Goal: Find specific fact: Find specific fact

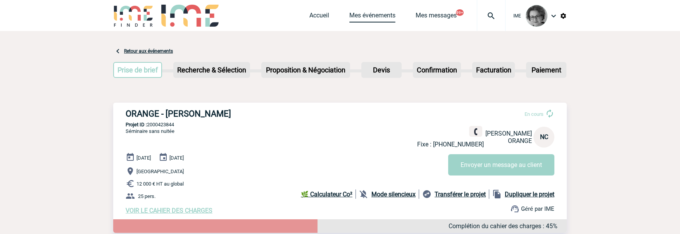
click at [360, 15] on link "Mes événements" at bounding box center [372, 17] width 46 height 11
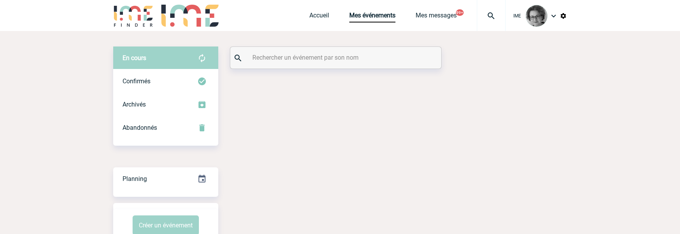
click at [305, 59] on input "text" at bounding box center [336, 57] width 173 height 11
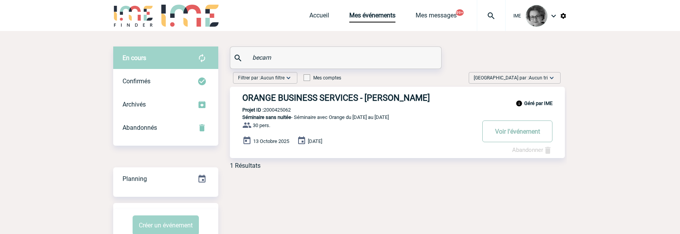
type input "becam"
click at [520, 131] on button "Voir l'événement" at bounding box center [517, 132] width 70 height 22
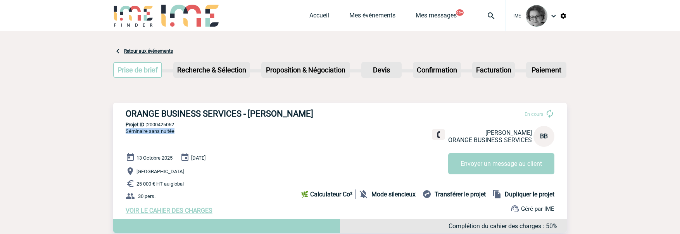
drag, startPoint x: 178, startPoint y: 129, endPoint x: 155, endPoint y: 129, distance: 22.9
click at [155, 129] on div "ORANGE BUSINESS SERVICES - Bruno BECAM En cours Bruno BECAM ORANGE BUSINESS SER…" at bounding box center [340, 162] width 454 height 118
click at [186, 125] on p "Projet ID : 2000425062" at bounding box center [340, 125] width 454 height 6
click at [180, 126] on p "Projet ID : 2000425062" at bounding box center [340, 125] width 454 height 6
drag, startPoint x: 180, startPoint y: 126, endPoint x: 148, endPoint y: 127, distance: 31.4
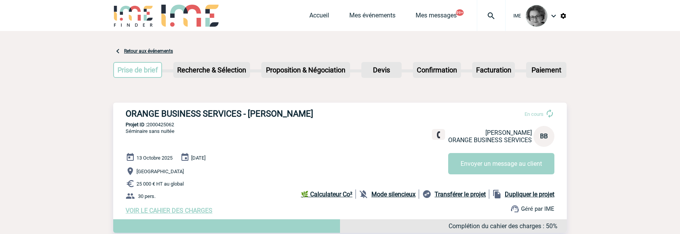
click at [148, 127] on p "Projet ID : 2000425062" at bounding box center [340, 125] width 454 height 6
copy p "2000425062"
